Goal: Task Accomplishment & Management: Manage account settings

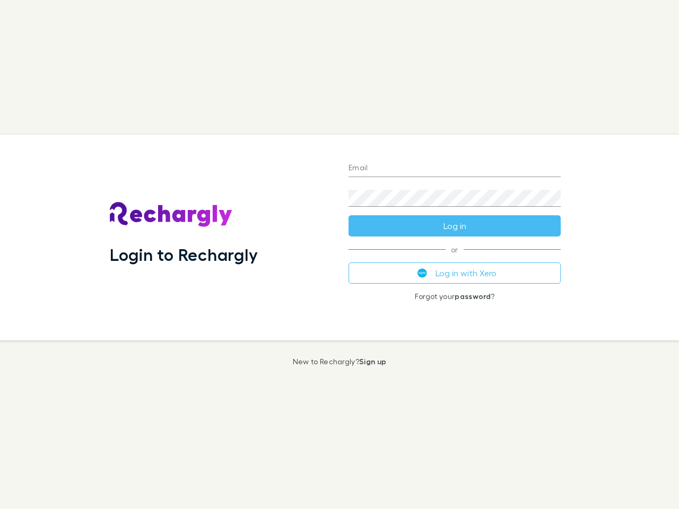
click at [339, 255] on div "Login to Rechargly" at bounding box center [220, 238] width 239 height 206
click at [455, 169] on input "Email" at bounding box center [454, 168] width 212 height 17
click at [455, 226] on form "Email Password Log in" at bounding box center [454, 194] width 212 height 85
click at [455, 273] on div "Email Password Log in or Log in with Xero Forgot your password ?" at bounding box center [454, 238] width 229 height 206
